Goal: Task Accomplishment & Management: Complete application form

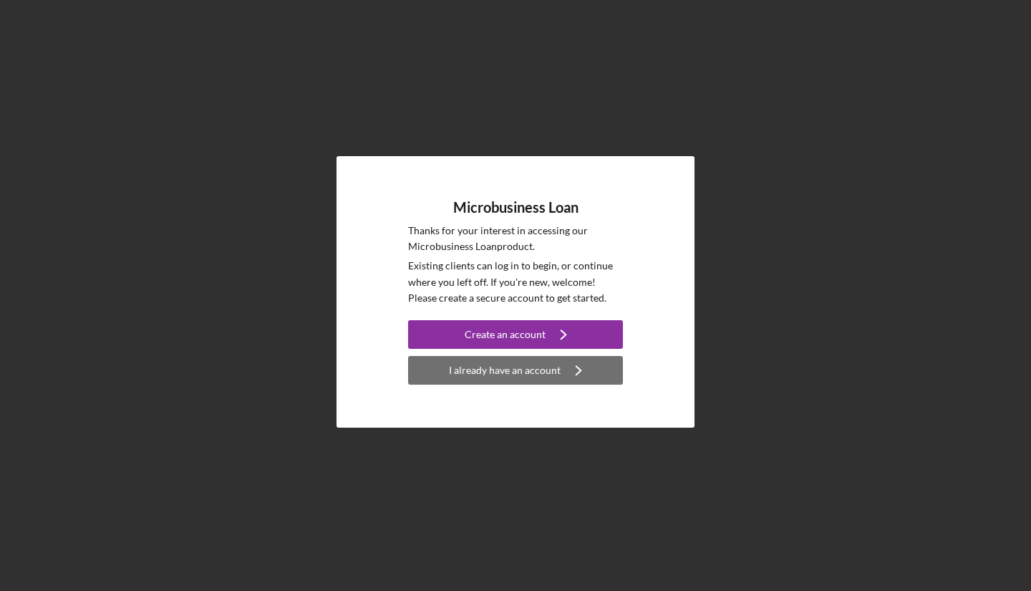
click at [550, 372] on div "I already have an account" at bounding box center [505, 370] width 112 height 29
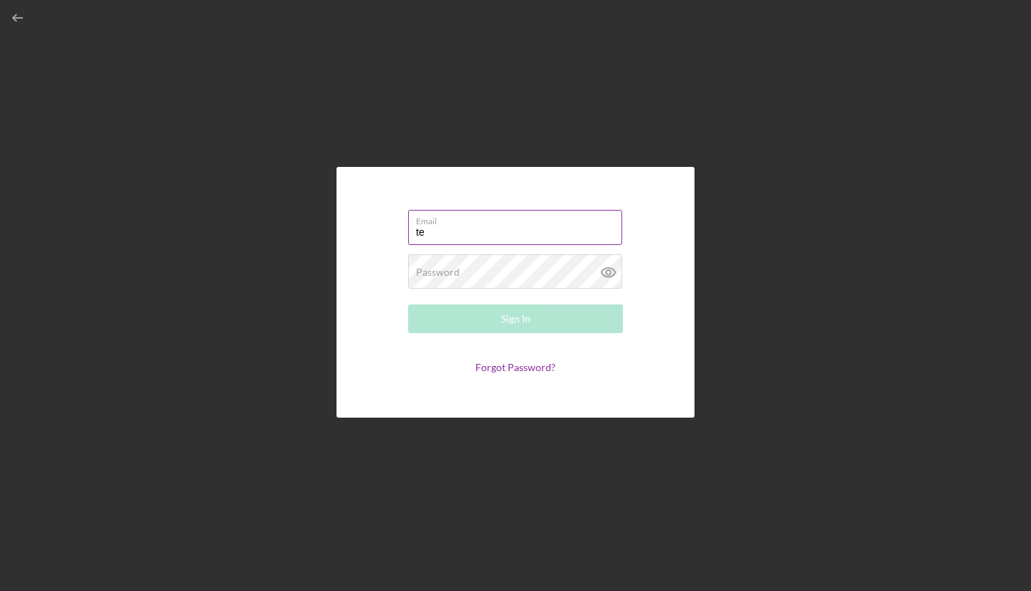
type input "[PERSON_NAME][EMAIL_ADDRESS][DOMAIN_NAME]"
click at [512, 262] on div "Password Required" at bounding box center [515, 272] width 215 height 36
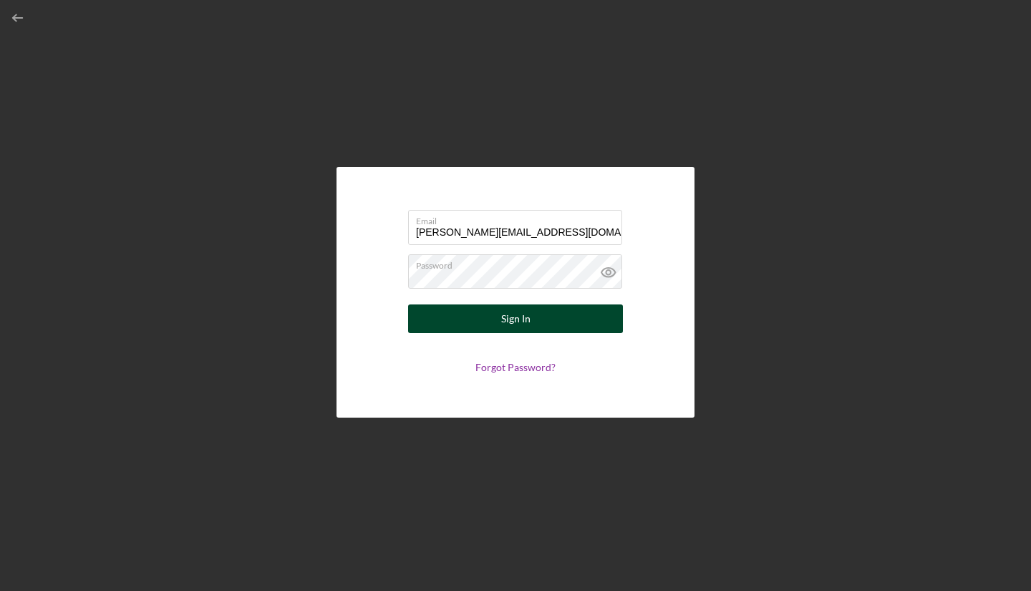
click at [455, 320] on button "Sign In" at bounding box center [515, 318] width 215 height 29
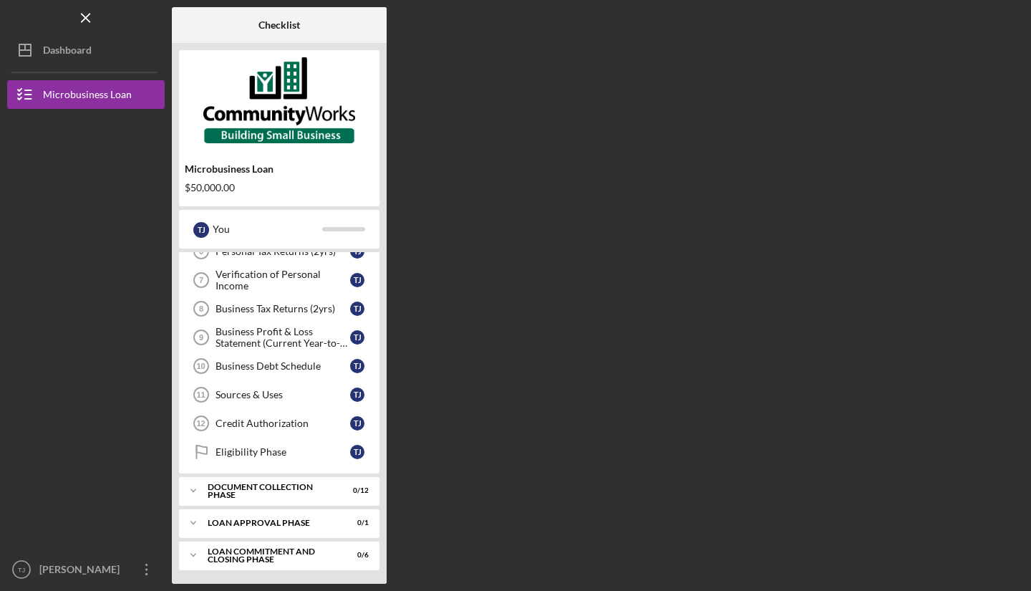
scroll to position [188, 0]
